Goal: Task Accomplishment & Management: Manage account settings

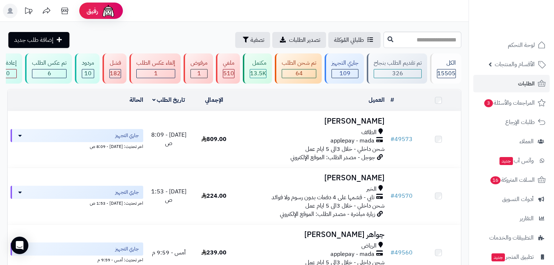
scroll to position [116, 0]
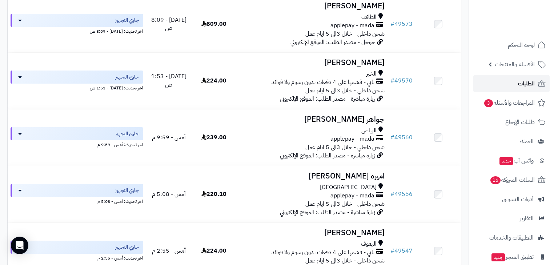
click at [522, 90] on link "الطلبات" at bounding box center [511, 83] width 76 height 17
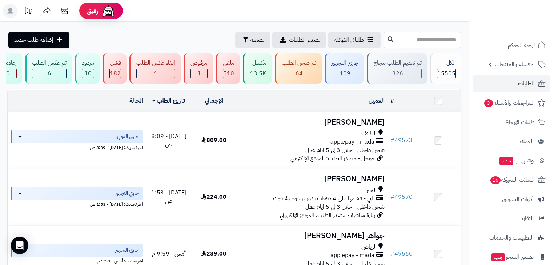
scroll to position [29, 0]
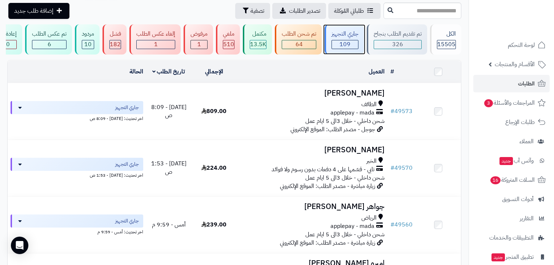
click at [356, 45] on div "109" at bounding box center [345, 44] width 26 height 8
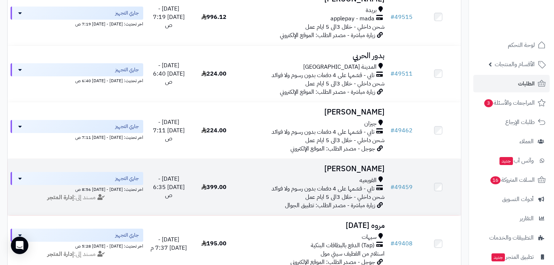
scroll to position [756, 0]
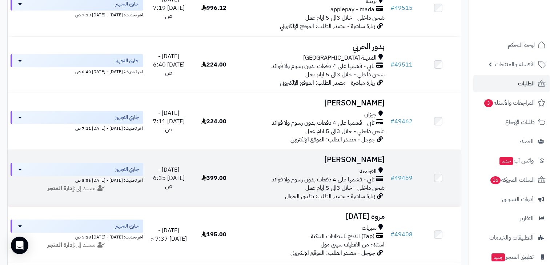
click at [365, 191] on span "شحن داخلي - خلال 3الى 5 ايام عمل" at bounding box center [344, 188] width 79 height 9
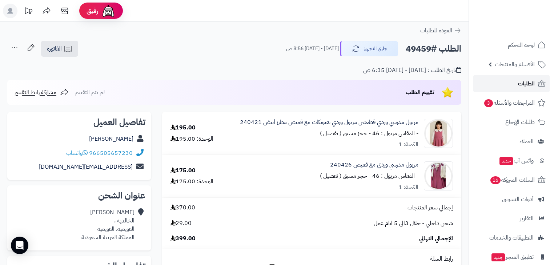
click at [532, 84] on span "الطلبات" at bounding box center [526, 84] width 17 height 10
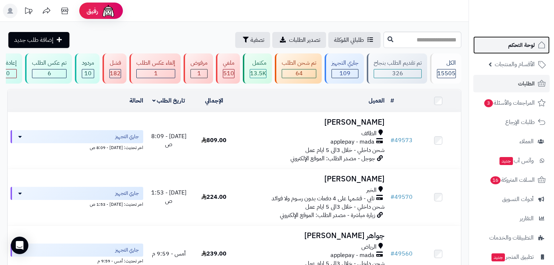
click at [531, 41] on span "لوحة التحكم" at bounding box center [521, 45] width 27 height 10
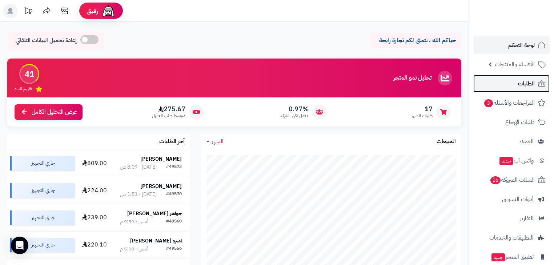
click at [523, 88] on span "الطلبات" at bounding box center [526, 84] width 17 height 10
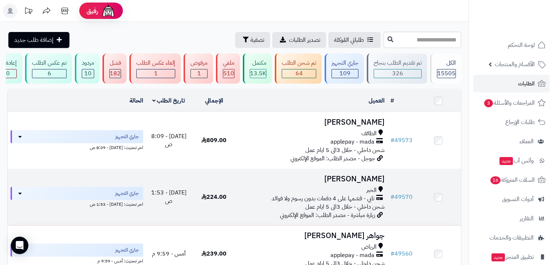
click at [372, 199] on span "تابي - قسّمها على 4 دفعات بدون رسوم ولا فوائد" at bounding box center [323, 199] width 103 height 8
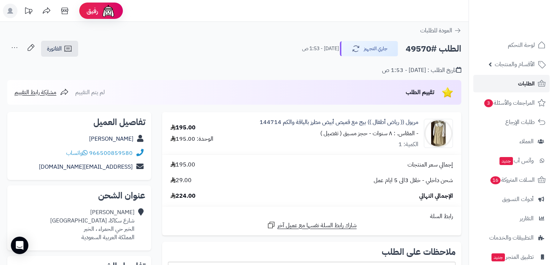
click at [522, 87] on span "الطلبات" at bounding box center [526, 84] width 17 height 10
